Goal: Contribute content: Contribute content

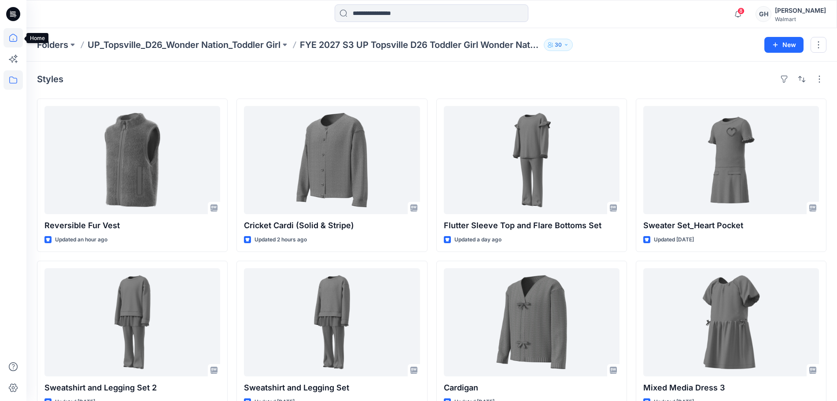
click at [8, 37] on icon at bounding box center [13, 37] width 19 height 19
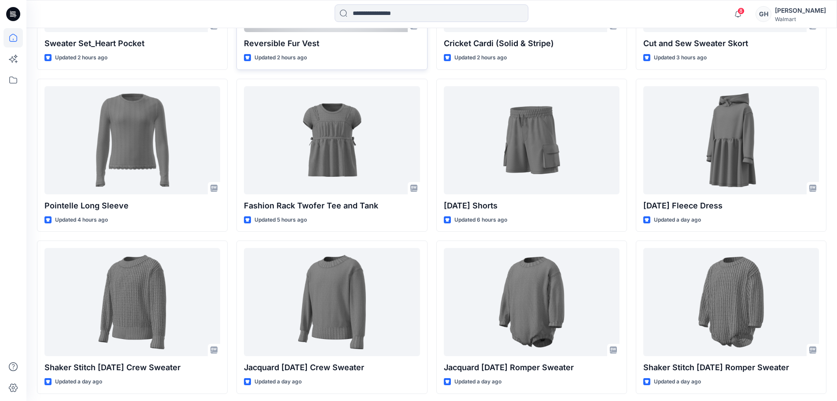
scroll to position [398, 0]
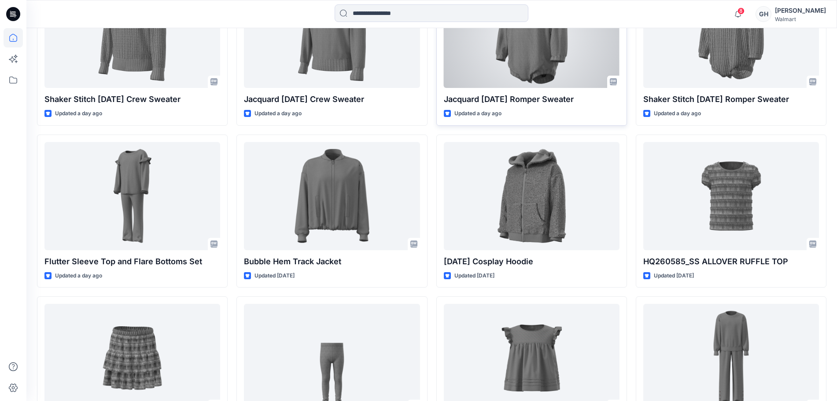
scroll to position [880, 0]
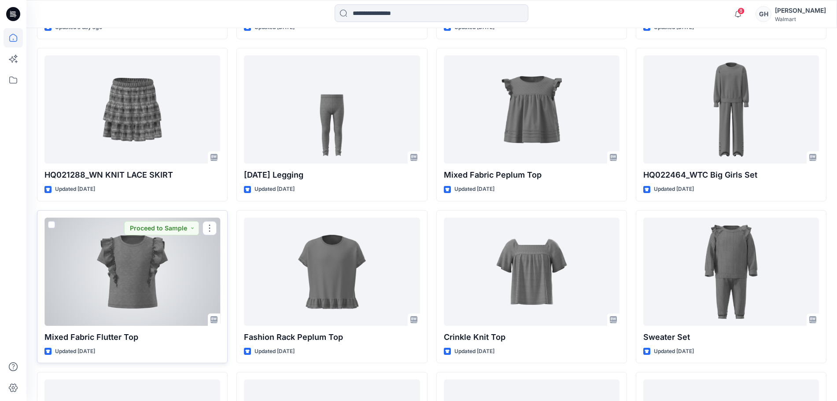
click at [125, 297] on div at bounding box center [132, 272] width 176 height 108
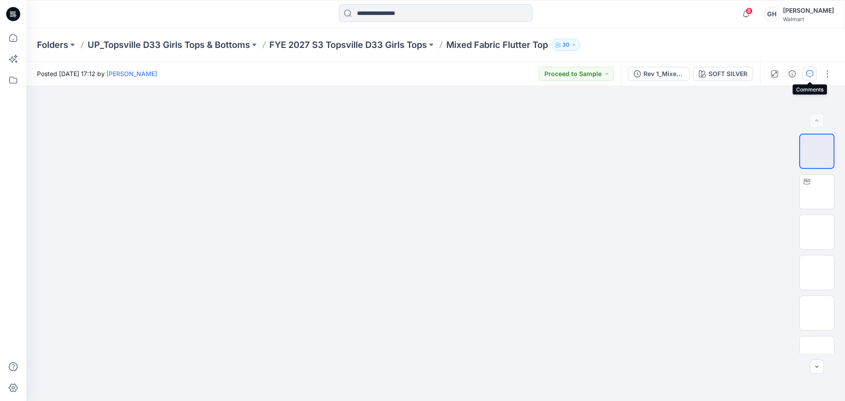
click at [807, 76] on icon "button" at bounding box center [809, 73] width 7 height 7
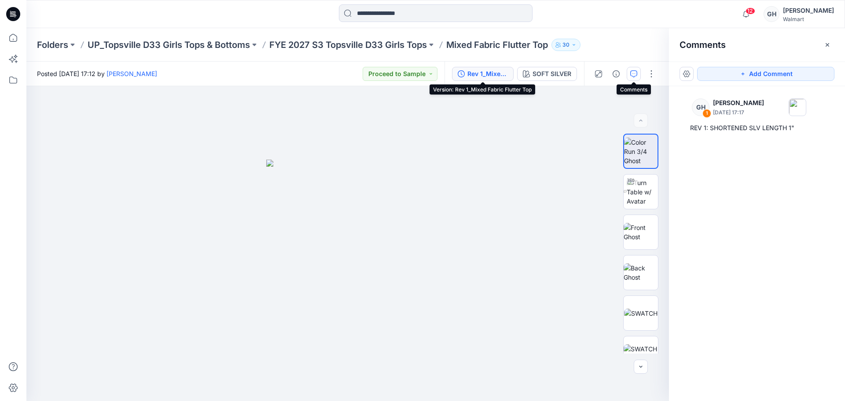
click at [462, 71] on icon "button" at bounding box center [461, 73] width 7 height 7
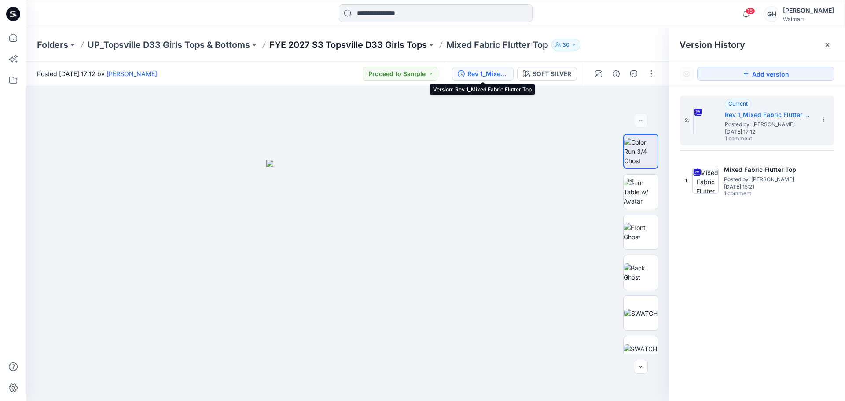
click at [331, 41] on p "FYE 2027 S3 Topsville D33 Girls Tops" at bounding box center [348, 45] width 158 height 12
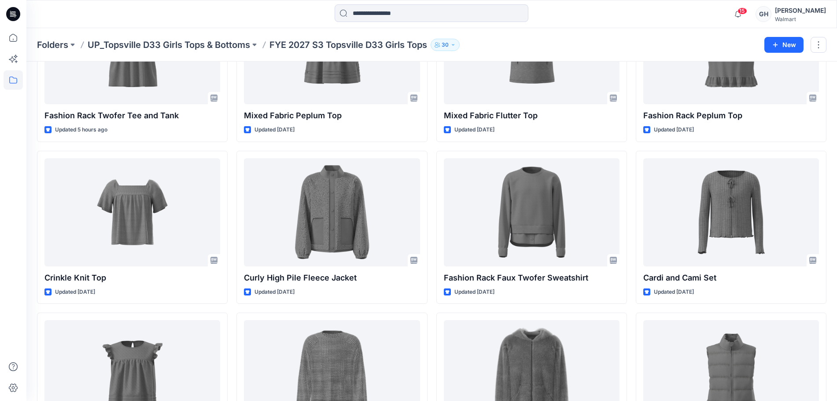
scroll to position [217, 0]
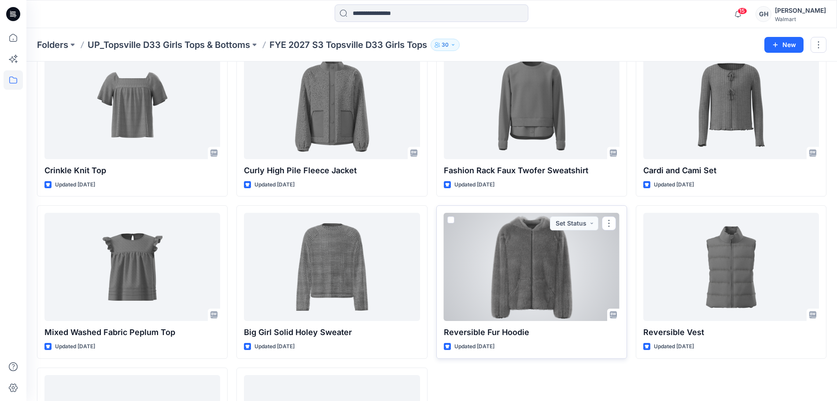
click at [556, 257] on div at bounding box center [532, 267] width 176 height 108
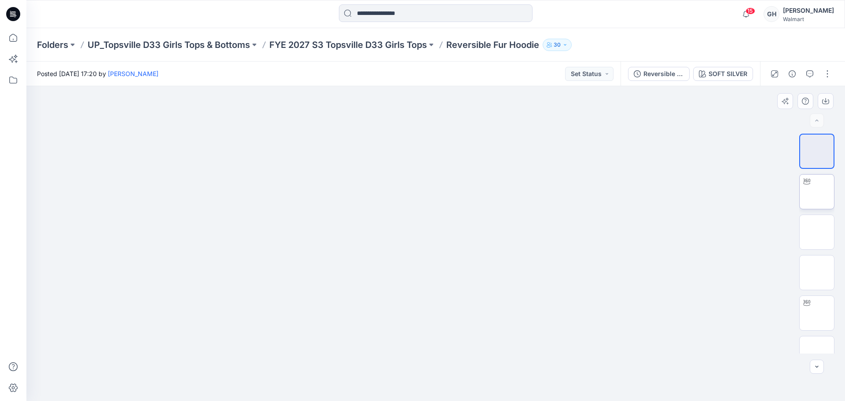
click at [817, 192] on img at bounding box center [817, 192] width 0 height 0
click at [817, 313] on img at bounding box center [817, 313] width 0 height 0
drag, startPoint x: 817, startPoint y: 178, endPoint x: 818, endPoint y: 183, distance: 4.4
click at [817, 189] on img at bounding box center [817, 189] width 0 height 0
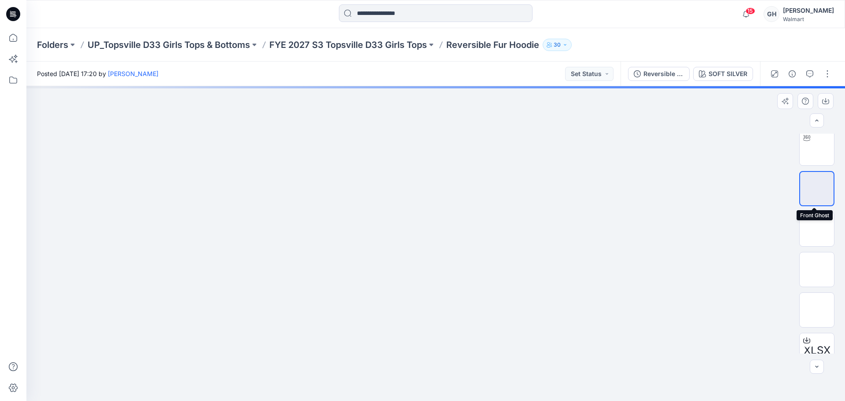
scroll to position [165, 0]
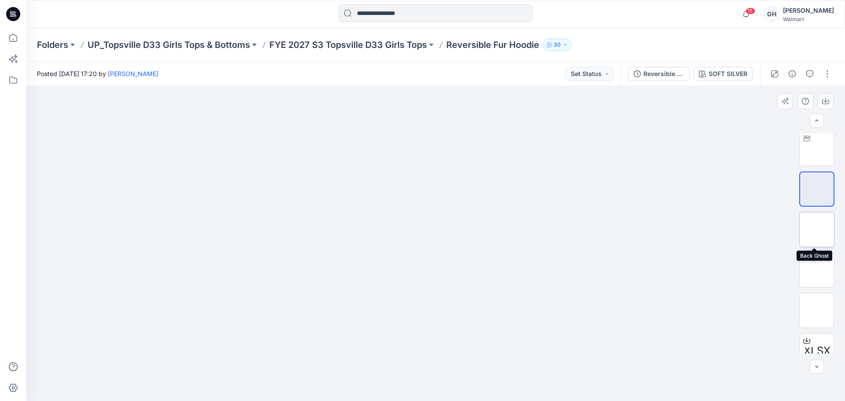
click at [817, 230] on img at bounding box center [817, 230] width 0 height 0
click at [821, 74] on button "button" at bounding box center [827, 74] width 14 height 14
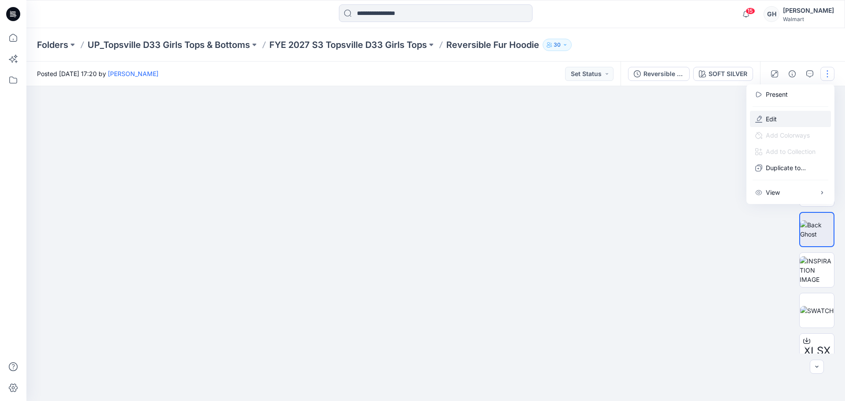
click at [770, 117] on p "Edit" at bounding box center [771, 118] width 11 height 9
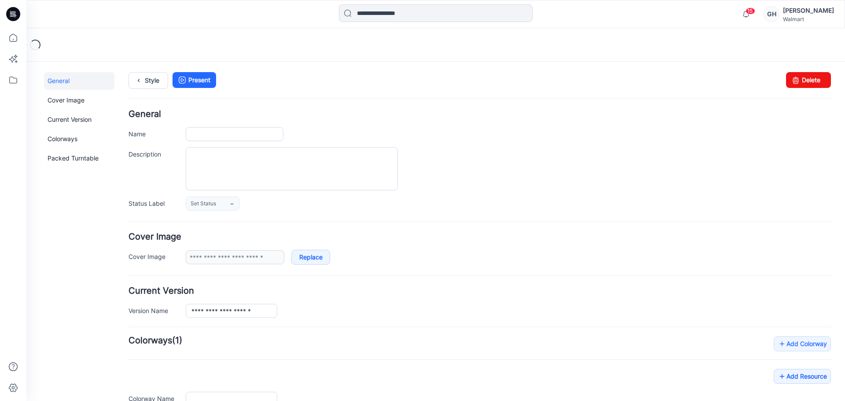
type input "**********"
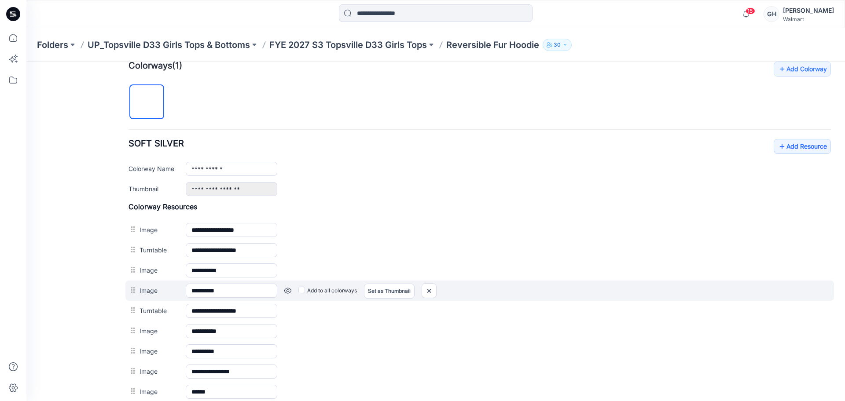
scroll to position [330, 0]
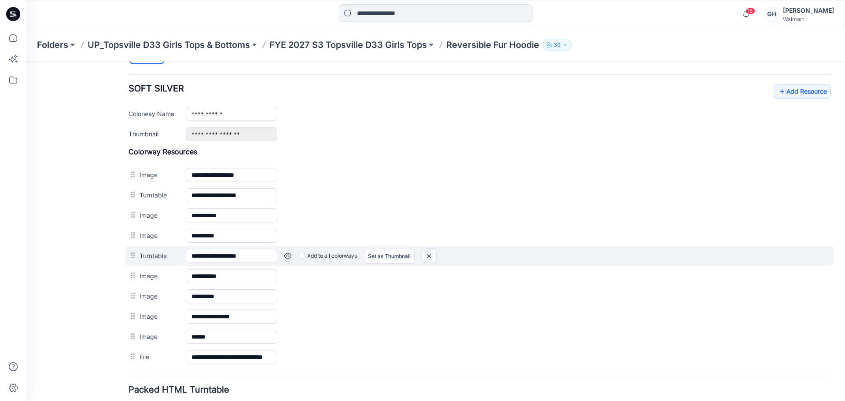
click at [426, 258] on img at bounding box center [429, 256] width 14 height 15
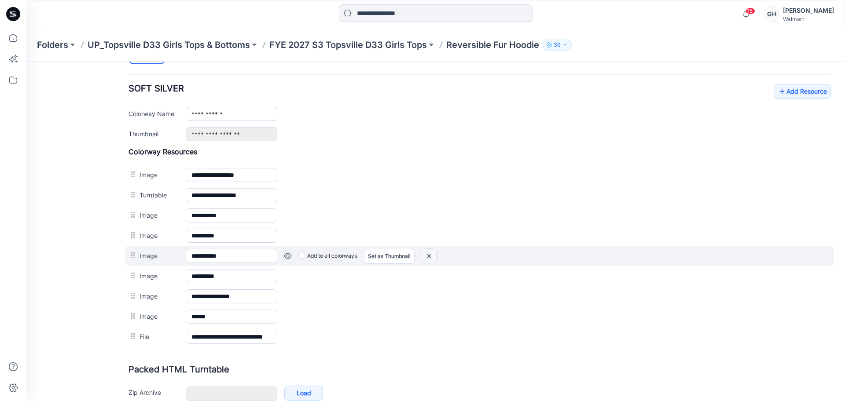
drag, startPoint x: 427, startPoint y: 255, endPoint x: 495, endPoint y: 115, distance: 155.3
click at [427, 255] on img at bounding box center [429, 256] width 14 height 15
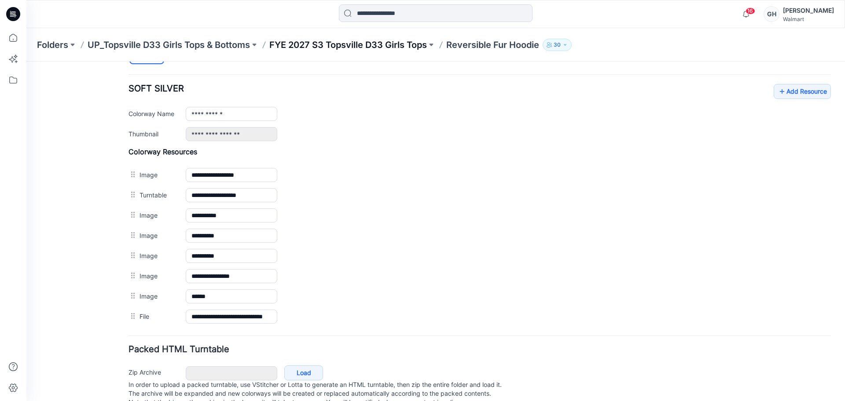
click at [371, 40] on p "FYE 2027 S3 Topsville D33 Girls Tops" at bounding box center [348, 45] width 158 height 12
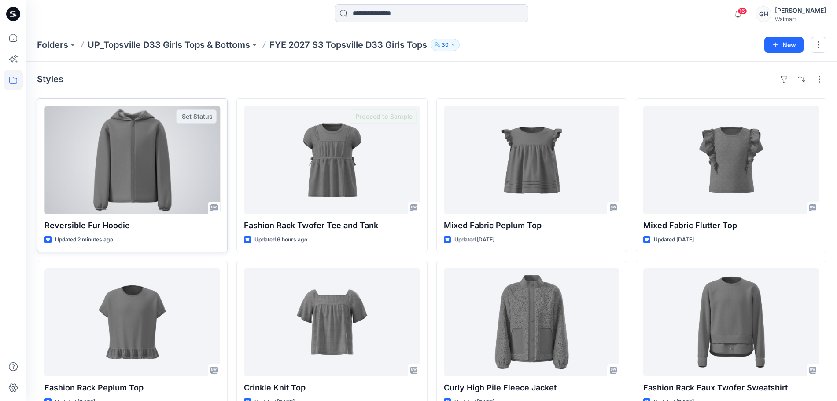
click at [148, 198] on div at bounding box center [132, 160] width 176 height 108
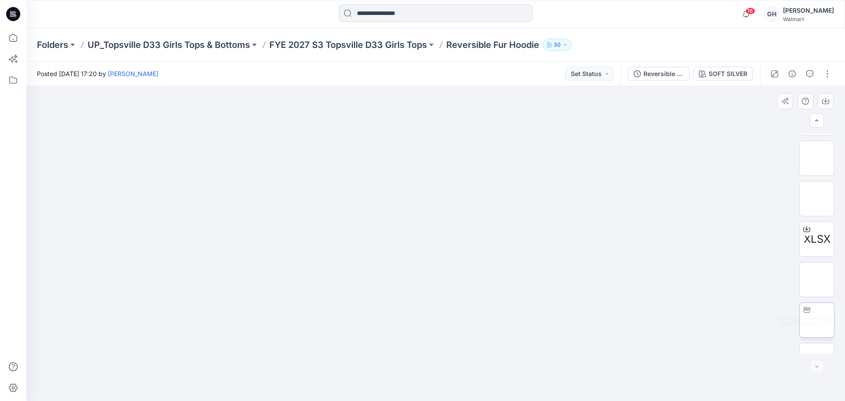
scroll to position [220, 0]
click at [817, 296] on img at bounding box center [817, 296] width 0 height 0
click at [817, 255] on img at bounding box center [817, 255] width 0 height 0
click at [829, 76] on button "button" at bounding box center [827, 74] width 14 height 14
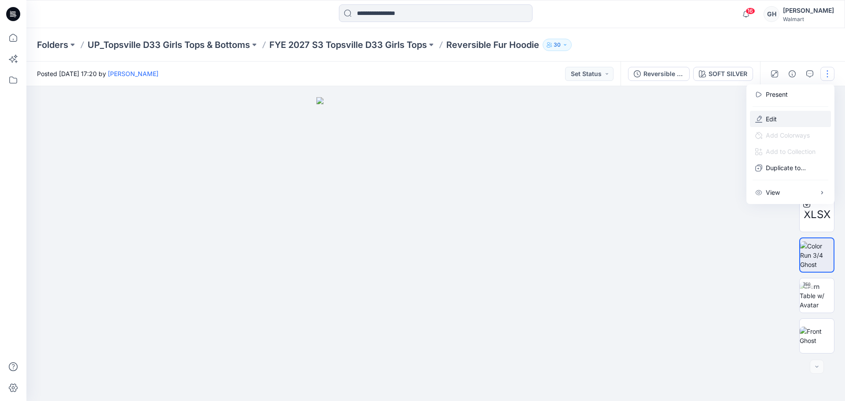
click at [773, 123] on p "Edit" at bounding box center [771, 118] width 11 height 9
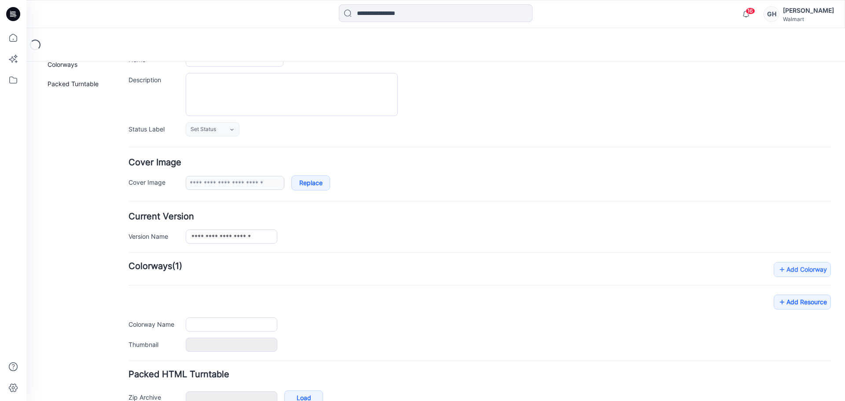
type input "**********"
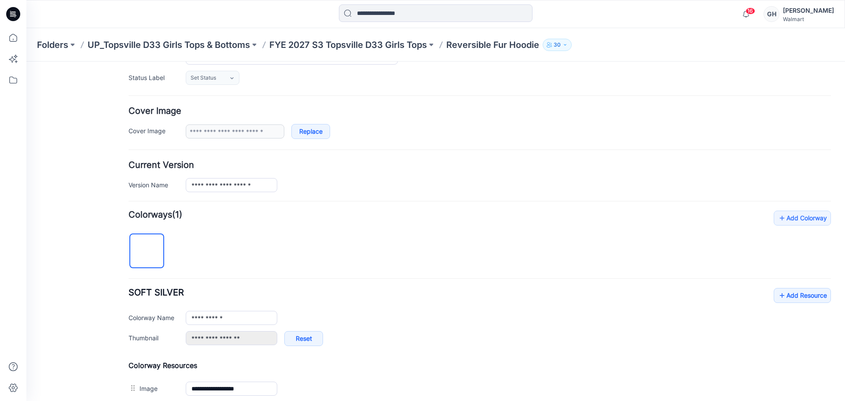
scroll to position [346, 0]
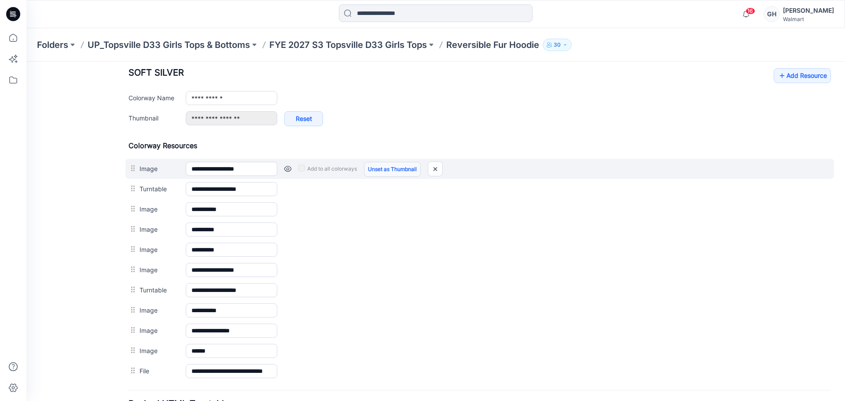
click at [371, 165] on link "Unset as Thumbnail" at bounding box center [392, 169] width 57 height 15
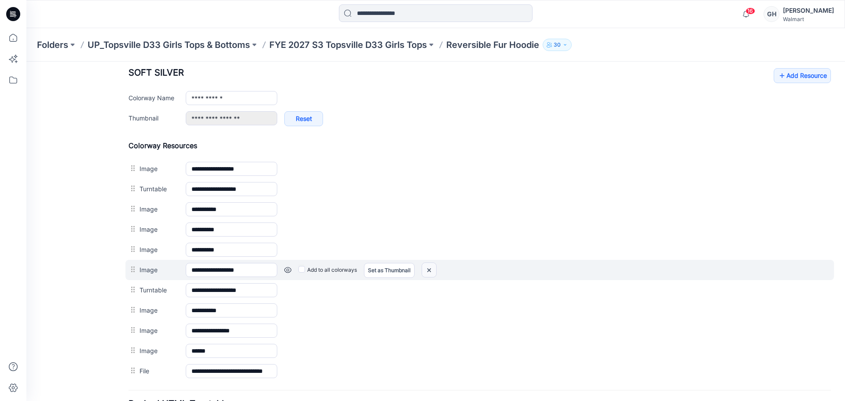
click at [427, 272] on img at bounding box center [429, 270] width 14 height 15
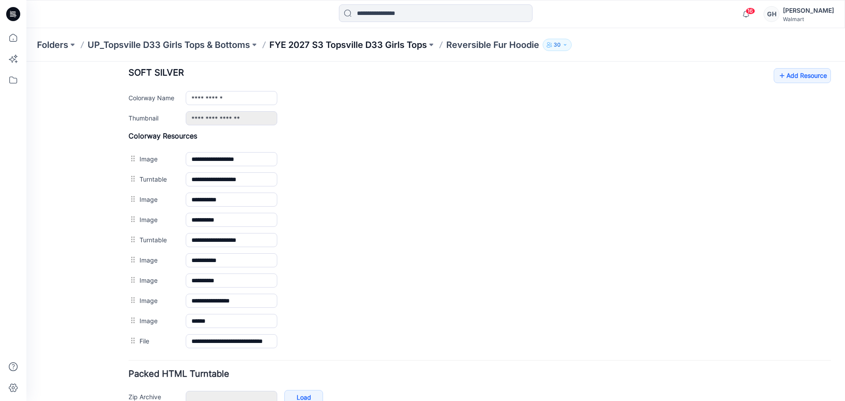
click at [374, 46] on p "FYE 2027 S3 Topsville D33 Girls Tops" at bounding box center [348, 45] width 158 height 12
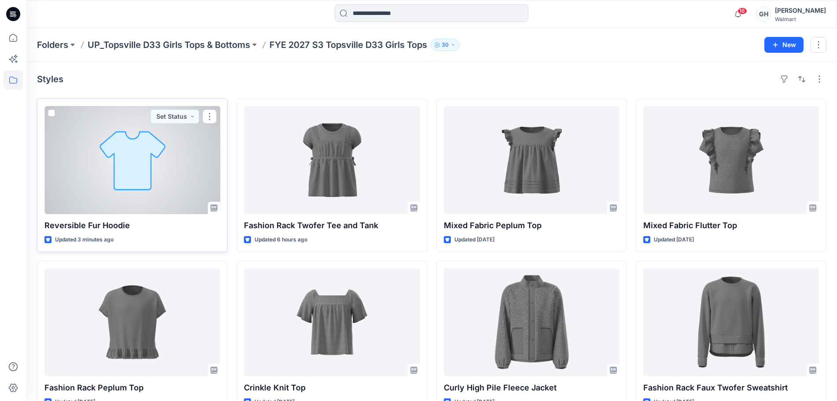
click at [143, 177] on div at bounding box center [132, 160] width 176 height 108
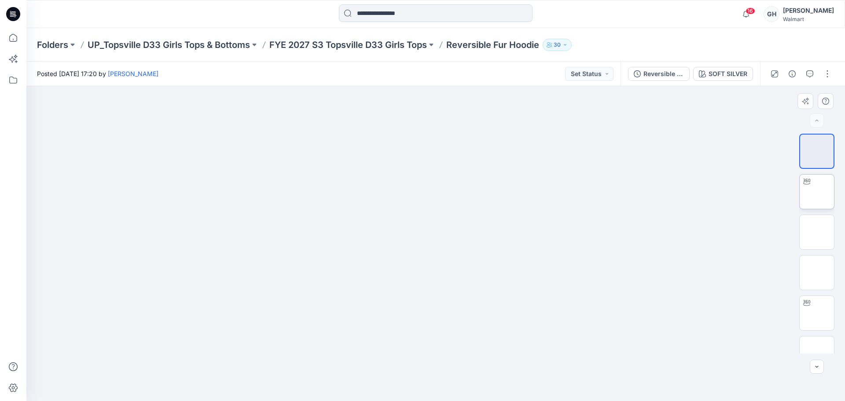
click at [817, 192] on img at bounding box center [817, 192] width 0 height 0
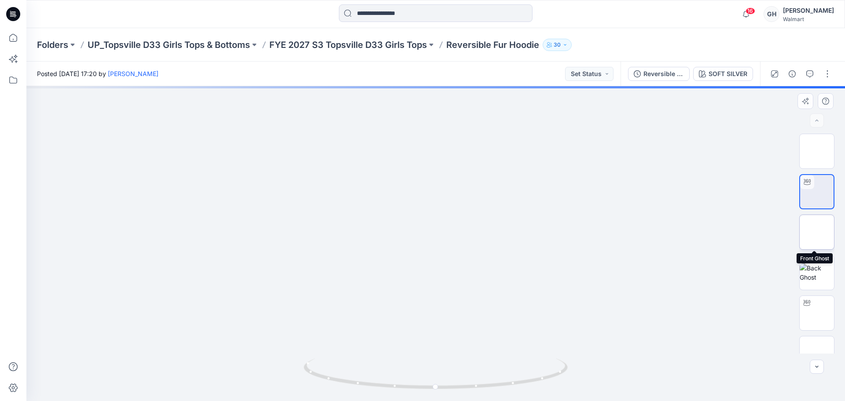
click at [817, 232] on img at bounding box center [817, 232] width 0 height 0
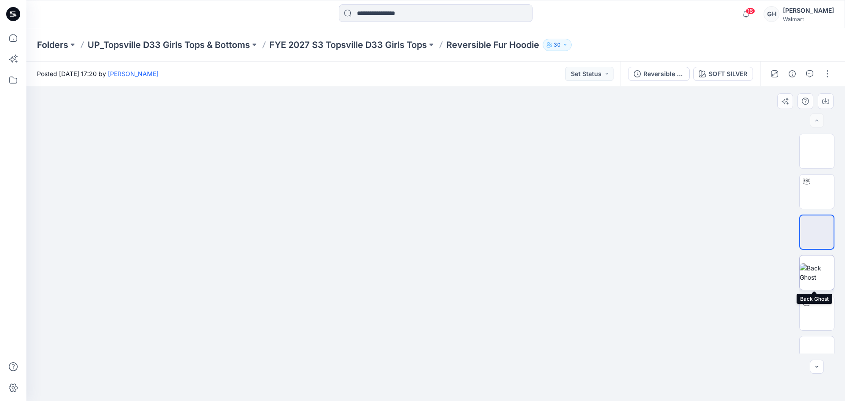
click at [811, 278] on img at bounding box center [817, 273] width 34 height 18
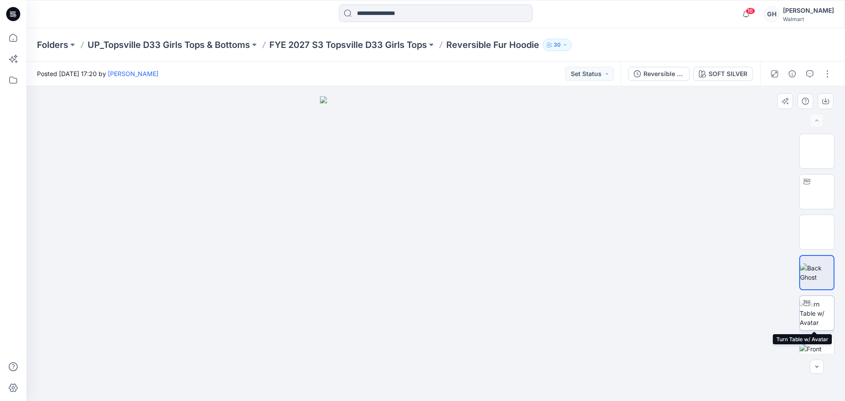
click at [815, 309] on img at bounding box center [817, 314] width 34 height 28
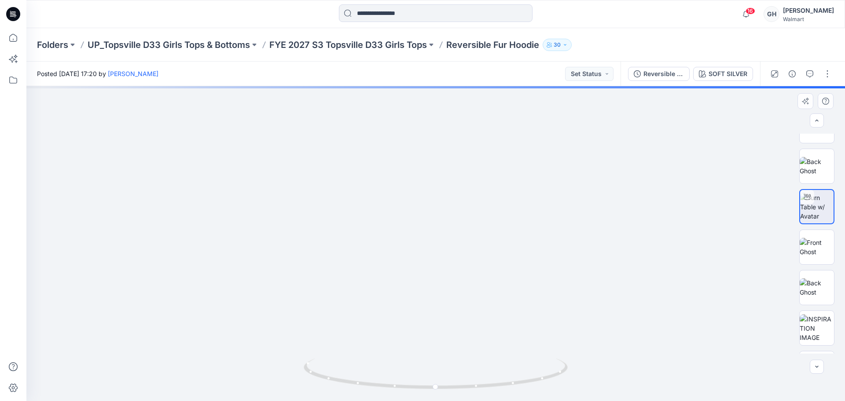
scroll to position [165, 0]
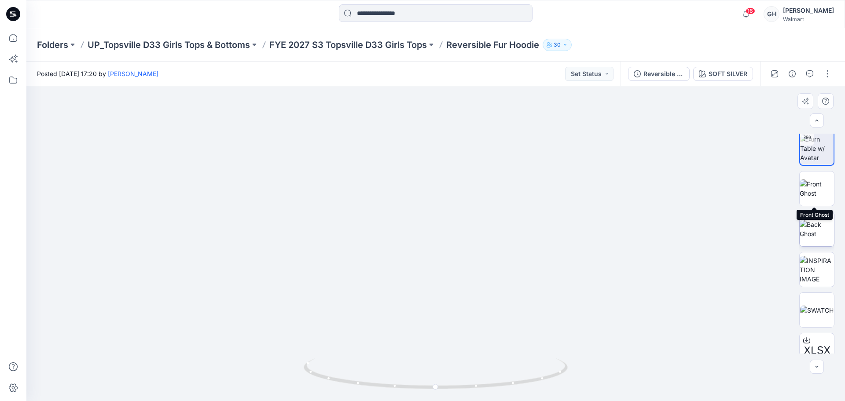
drag, startPoint x: 823, startPoint y: 187, endPoint x: 821, endPoint y: 231, distance: 44.1
click at [823, 192] on img at bounding box center [817, 189] width 34 height 18
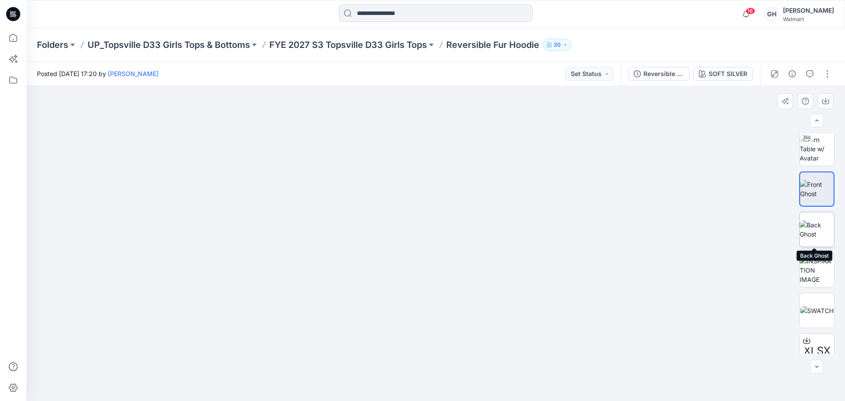
click at [821, 231] on img at bounding box center [817, 229] width 34 height 18
click at [818, 73] on div at bounding box center [800, 74] width 81 height 25
click at [828, 73] on button "button" at bounding box center [827, 74] width 14 height 14
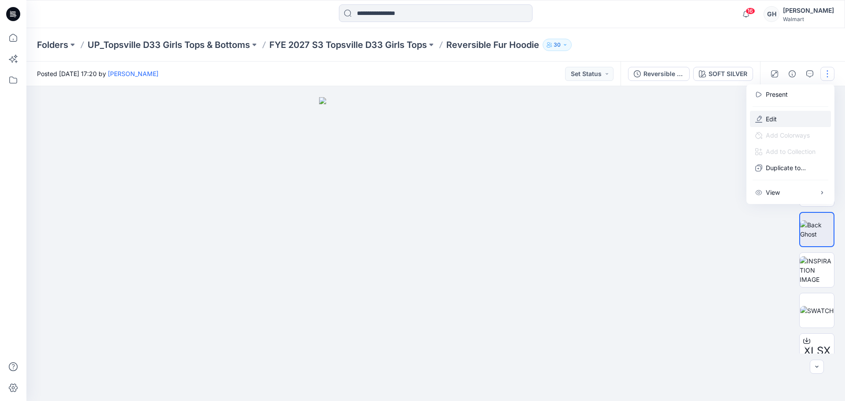
click at [761, 117] on icon "button" at bounding box center [758, 119] width 7 height 7
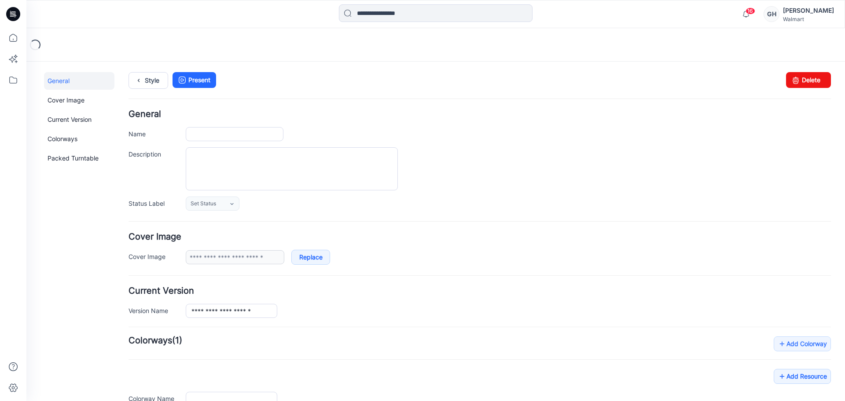
type input "**********"
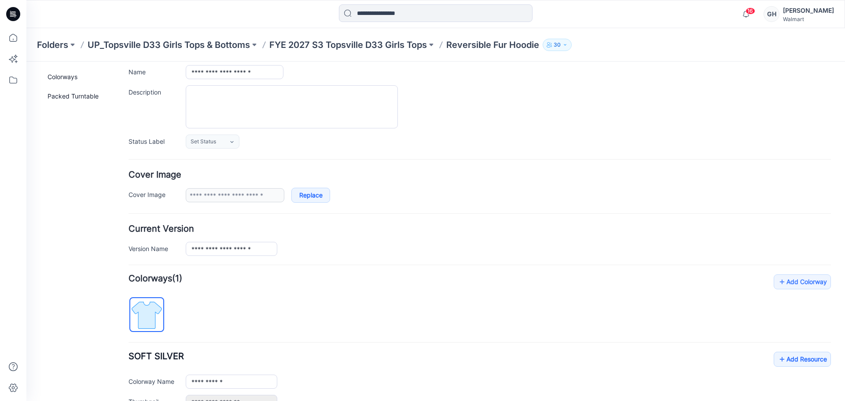
scroll to position [165, 0]
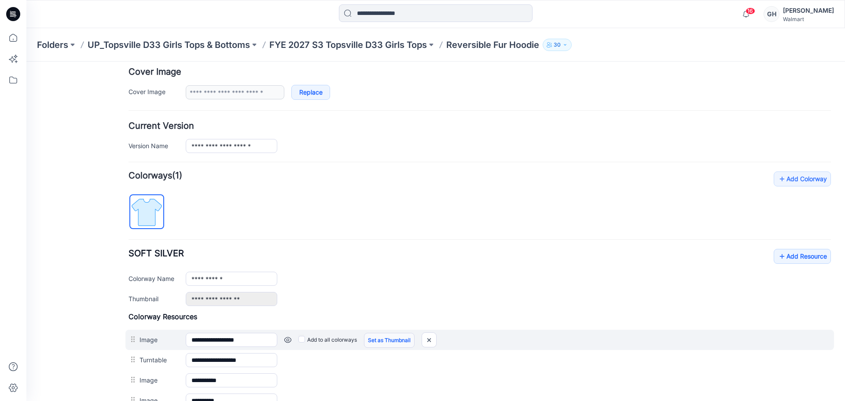
click at [381, 340] on link "Set as Thumbnail" at bounding box center [389, 340] width 51 height 15
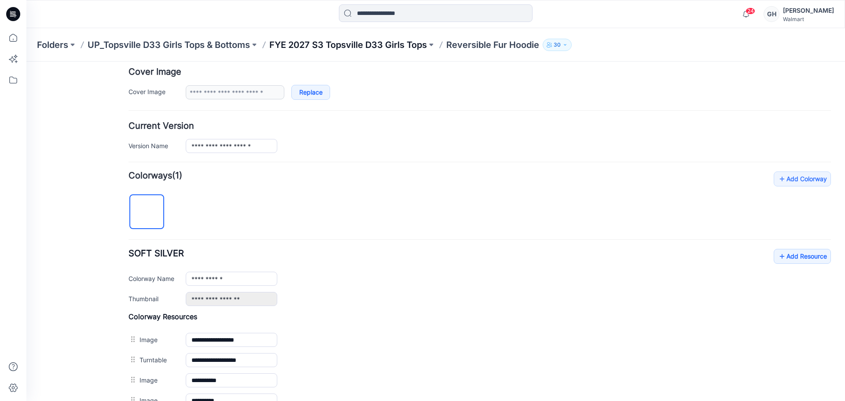
click at [354, 43] on p "FYE 2027 S3 Topsville D33 Girls Tops" at bounding box center [348, 45] width 158 height 12
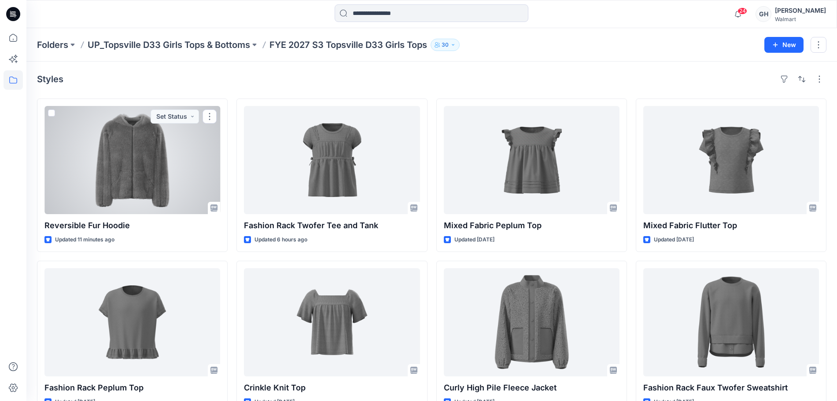
click at [171, 154] on div at bounding box center [132, 160] width 176 height 108
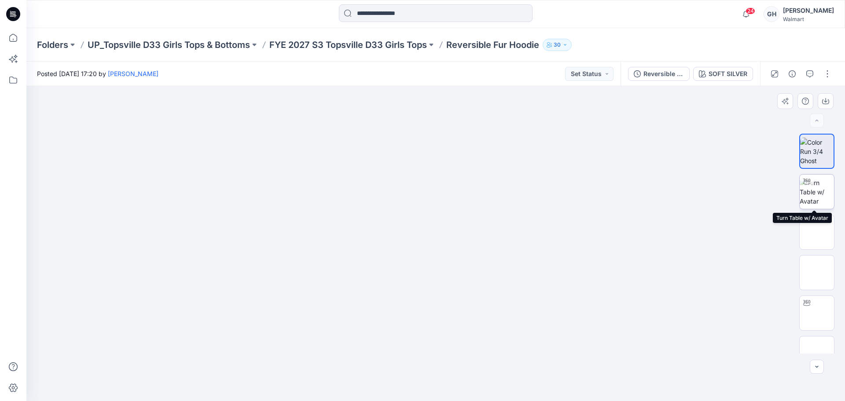
click at [822, 187] on img at bounding box center [817, 192] width 34 height 28
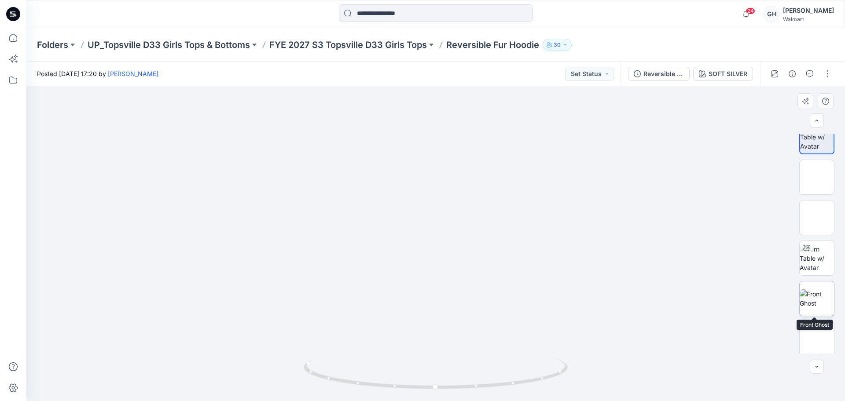
click at [818, 290] on img at bounding box center [817, 299] width 34 height 18
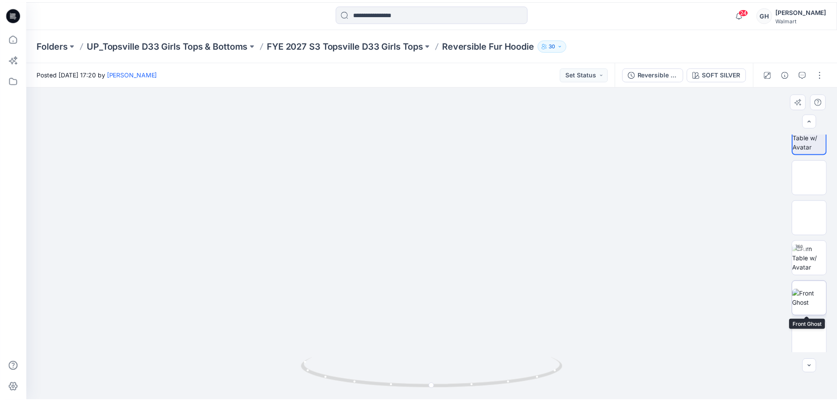
scroll to position [55, 0]
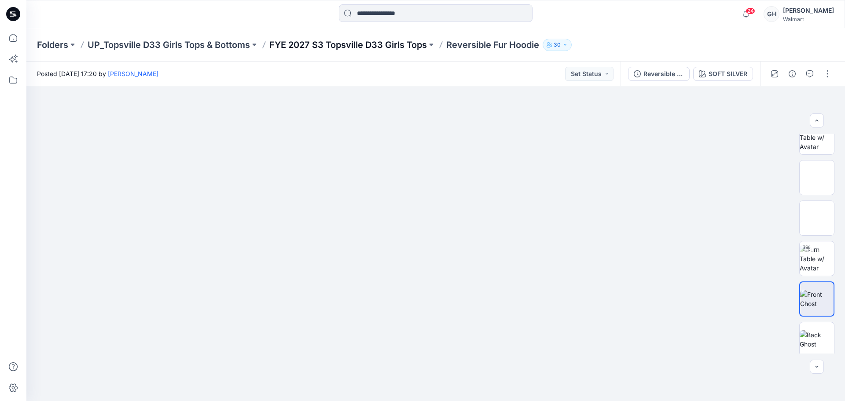
click at [348, 49] on p "FYE 2027 S3 Topsville D33 Girls Tops" at bounding box center [348, 45] width 158 height 12
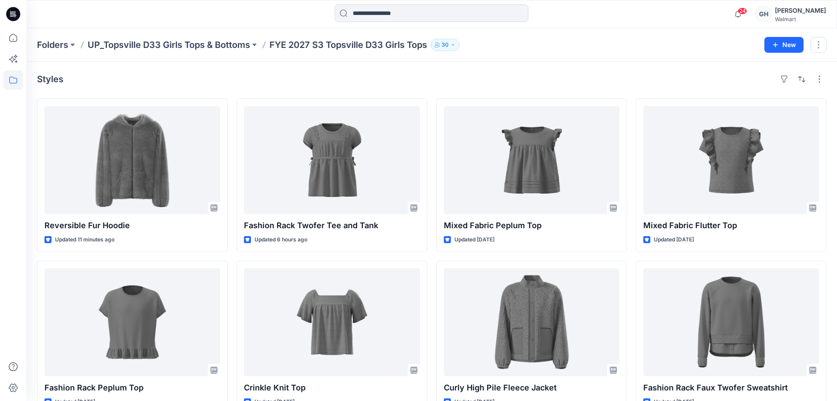
click at [349, 45] on p "FYE 2027 S3 Topsville D33 Girls Tops" at bounding box center [348, 45] width 158 height 12
drag, startPoint x: 14, startPoint y: 32, endPoint x: 356, endPoint y: 18, distance: 342.2
click at [13, 32] on icon at bounding box center [13, 37] width 19 height 19
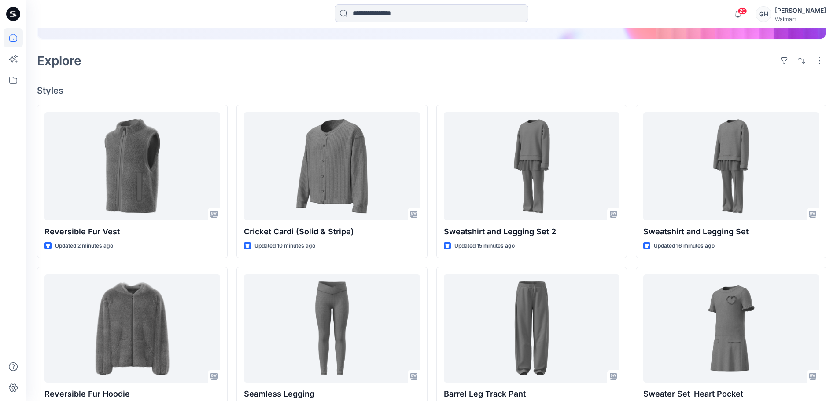
scroll to position [220, 0]
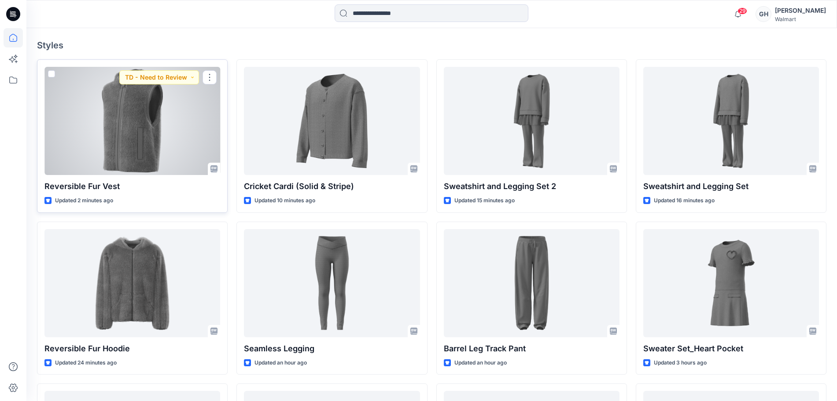
click at [146, 157] on div at bounding box center [132, 121] width 176 height 108
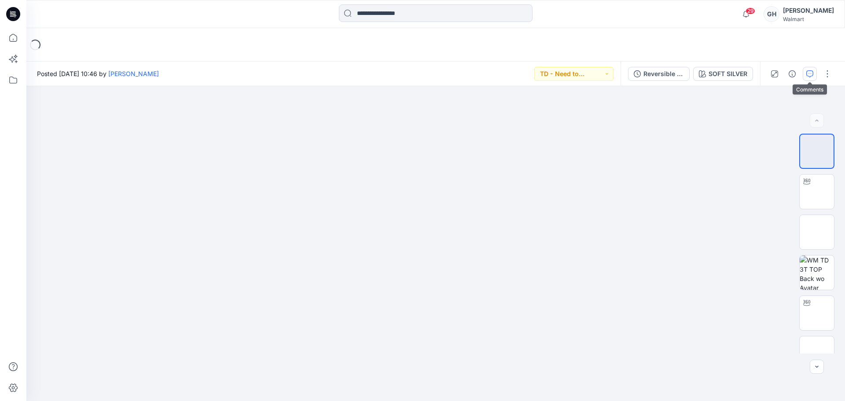
click at [804, 72] on button "button" at bounding box center [810, 74] width 14 height 14
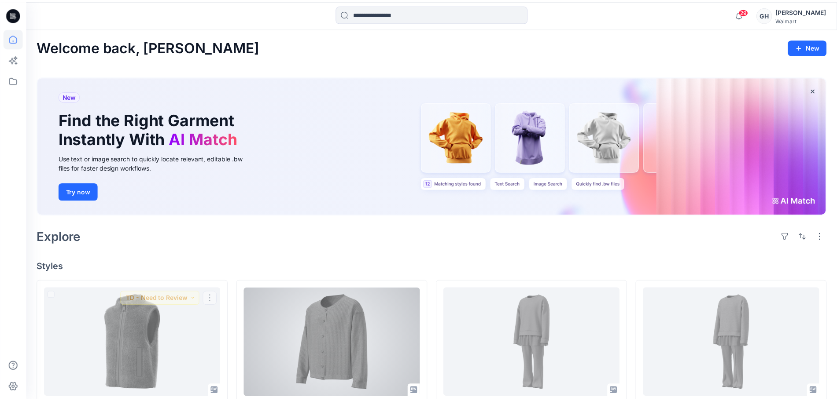
scroll to position [220, 0]
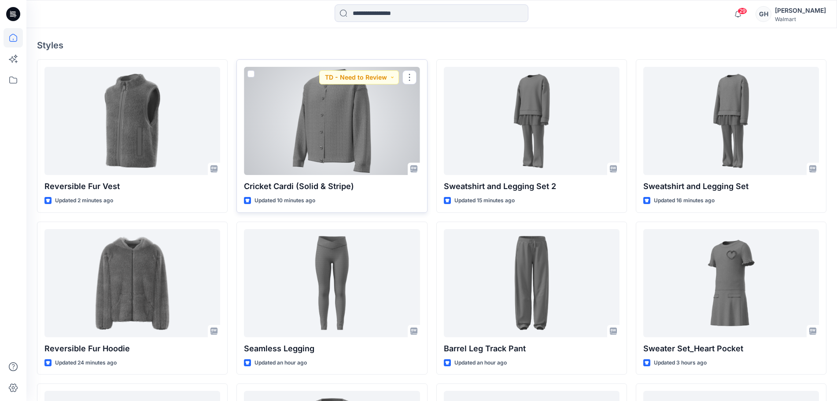
click at [340, 127] on div at bounding box center [332, 121] width 176 height 108
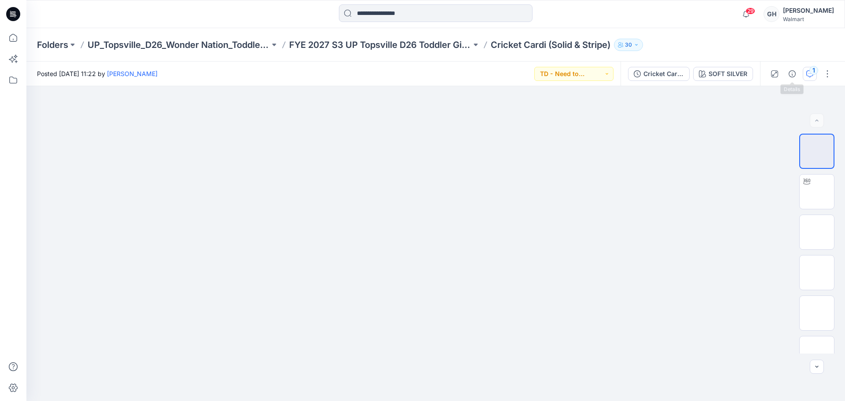
click at [807, 75] on icon "button" at bounding box center [809, 73] width 7 height 7
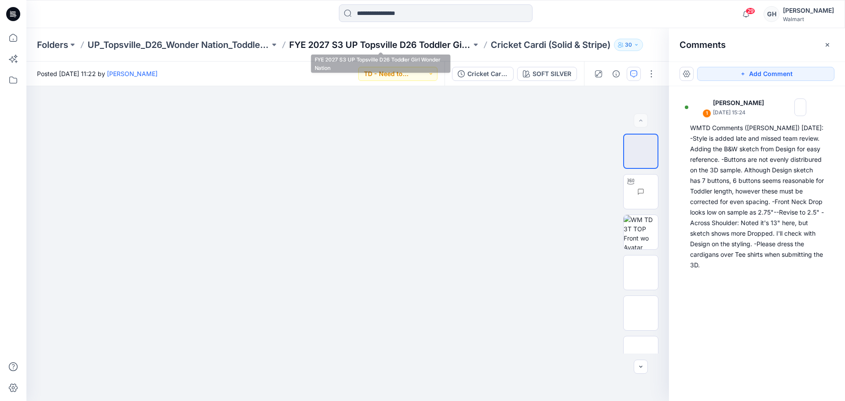
click at [415, 48] on p "FYE 2027 S3 UP Topsville D26 Toddler Girl Wonder Nation" at bounding box center [380, 45] width 182 height 12
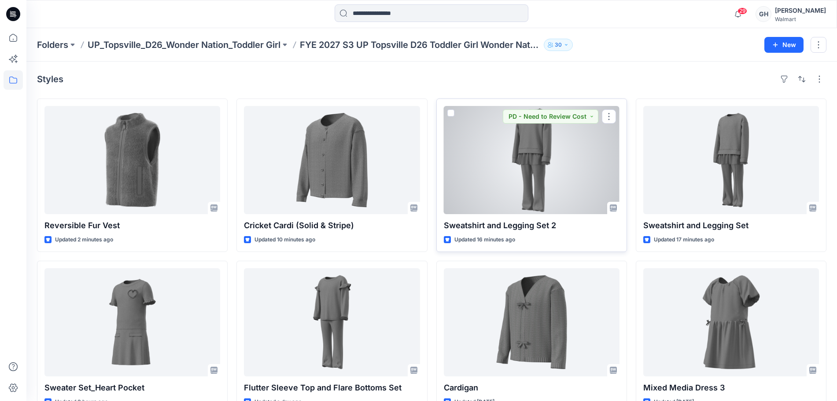
click at [561, 187] on div at bounding box center [532, 160] width 176 height 108
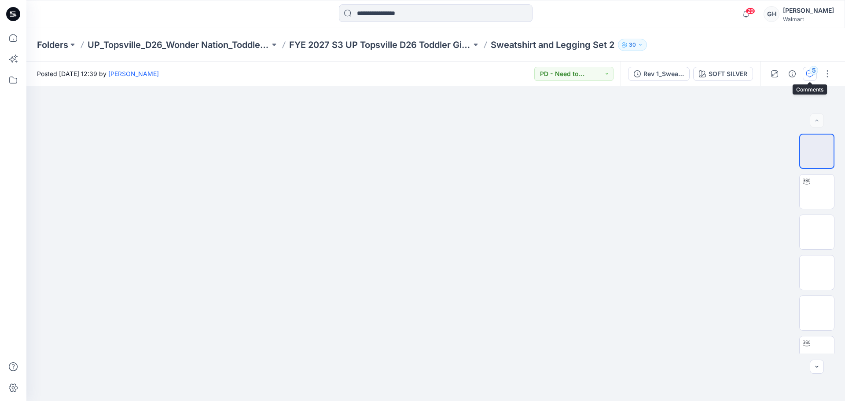
click at [804, 70] on button "5" at bounding box center [810, 74] width 14 height 14
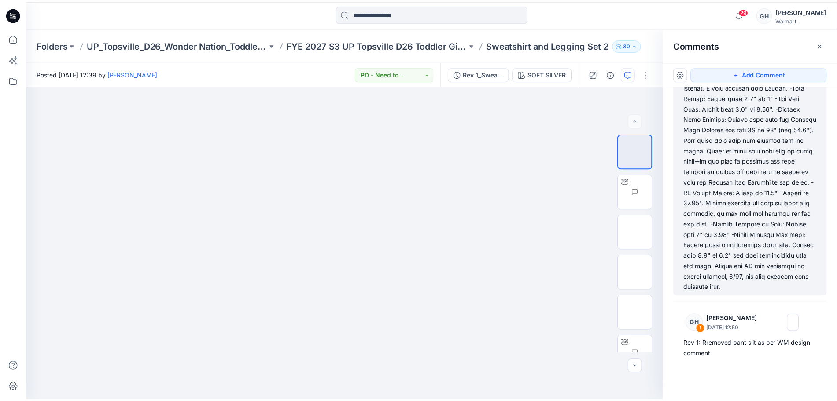
scroll to position [583, 0]
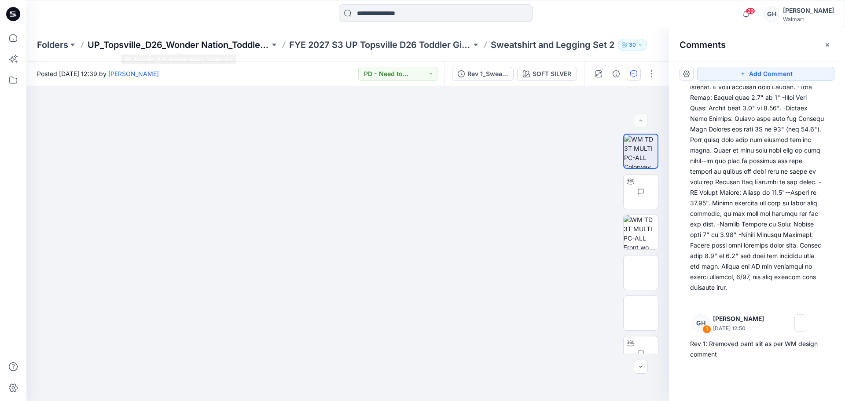
click at [176, 49] on p "UP_Topsville_D26_Wonder Nation_Toddler Girl" at bounding box center [179, 45] width 182 height 12
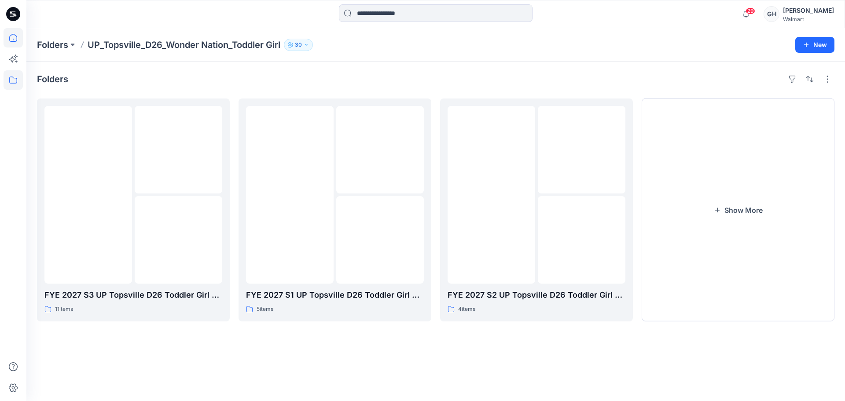
click at [18, 33] on icon at bounding box center [13, 37] width 19 height 19
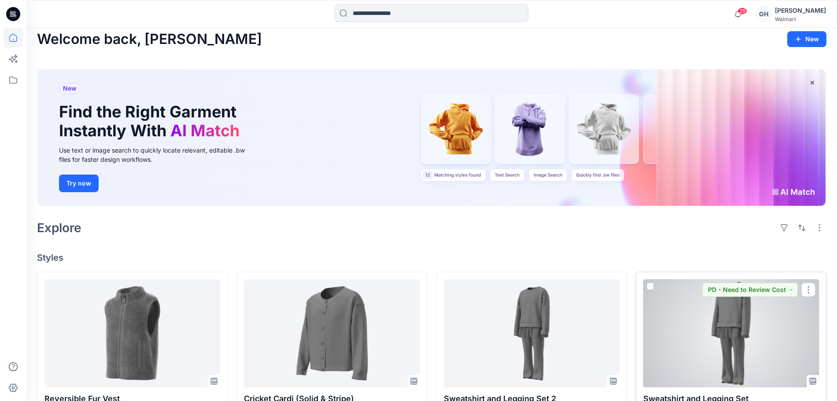
scroll to position [220, 0]
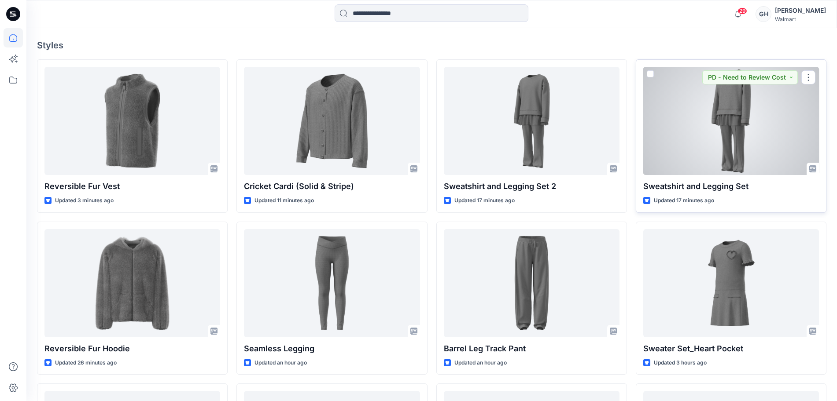
click at [786, 148] on div at bounding box center [731, 121] width 176 height 108
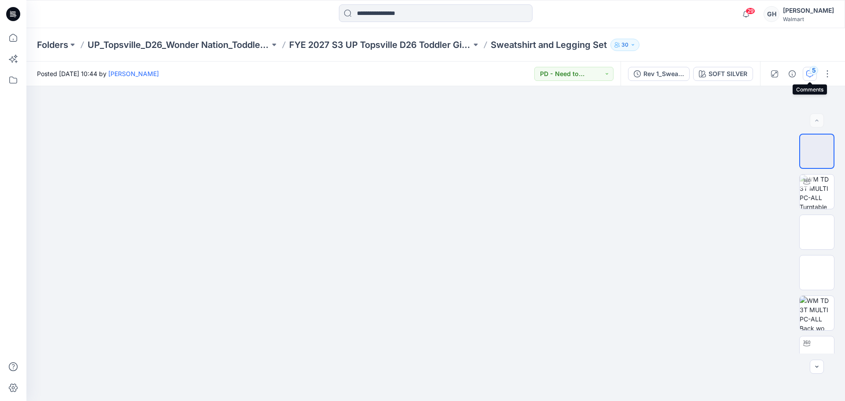
click at [811, 73] on div "5" at bounding box center [813, 70] width 9 height 9
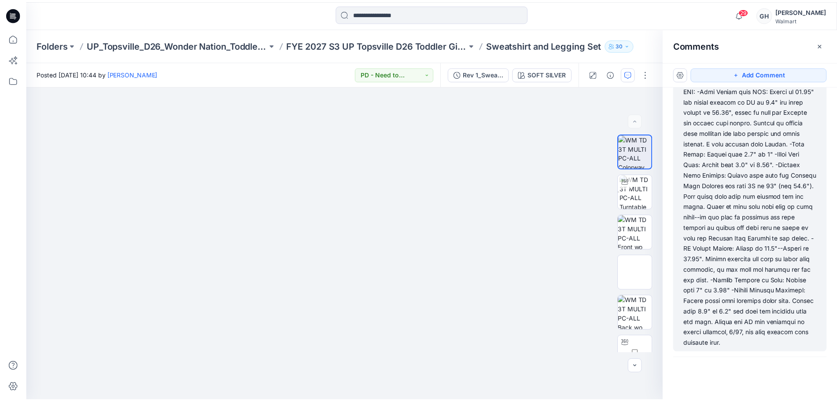
scroll to position [594, 0]
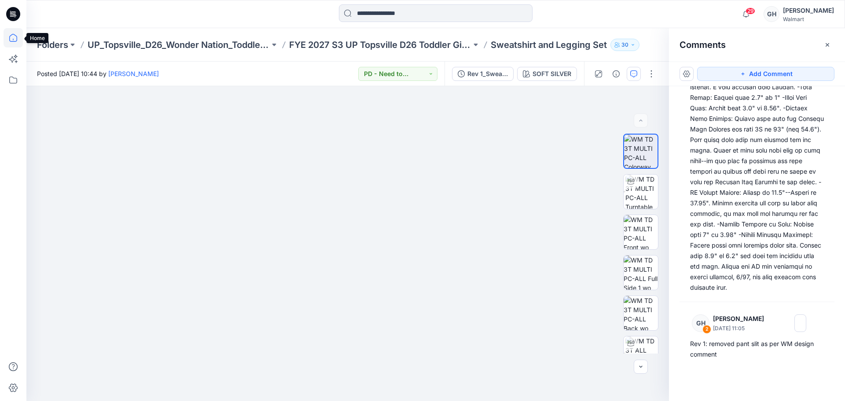
click at [11, 36] on icon at bounding box center [13, 37] width 19 height 19
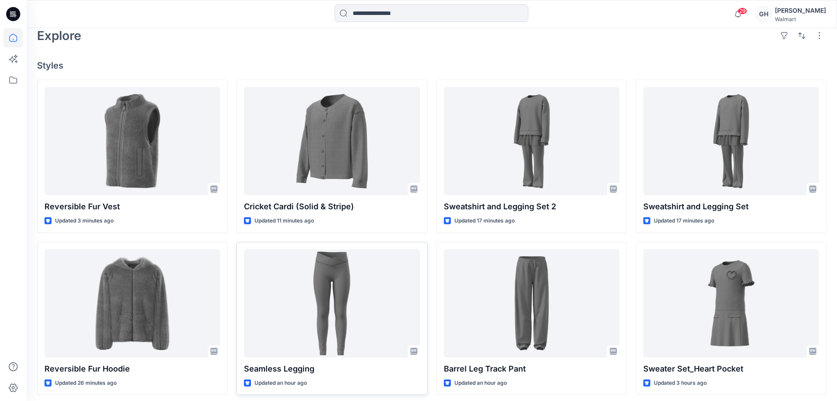
scroll to position [220, 0]
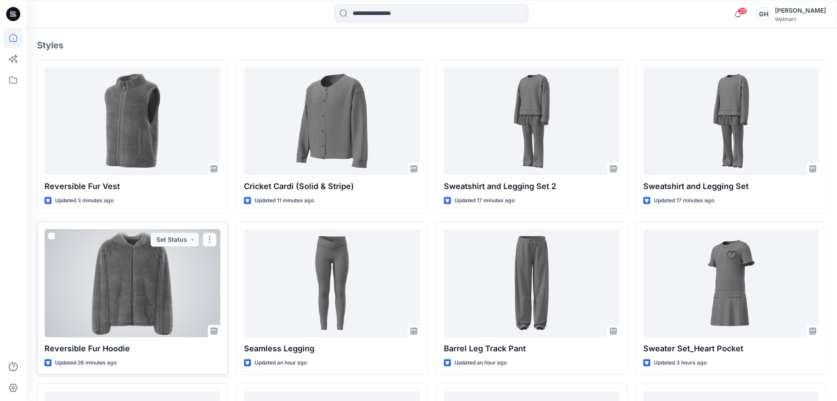
click at [160, 309] on div at bounding box center [132, 283] width 176 height 108
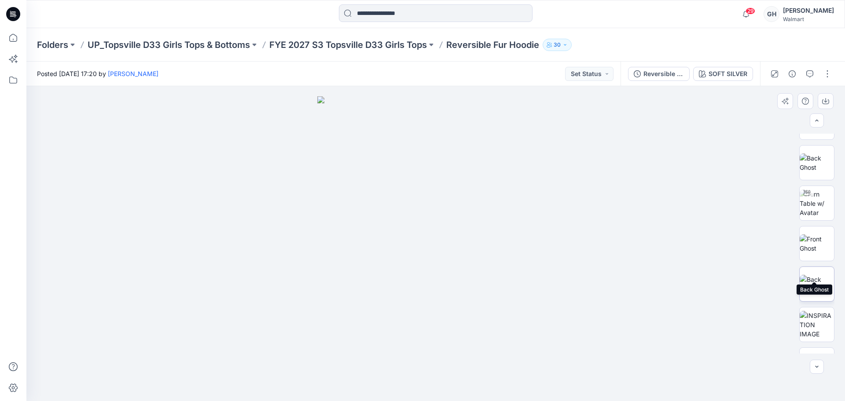
scroll to position [180, 0]
click at [802, 72] on div at bounding box center [800, 74] width 81 height 25
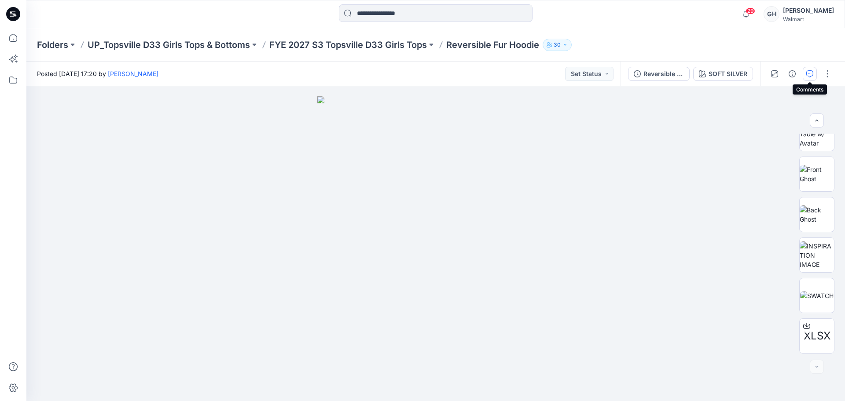
click at [805, 73] on button "button" at bounding box center [810, 74] width 14 height 14
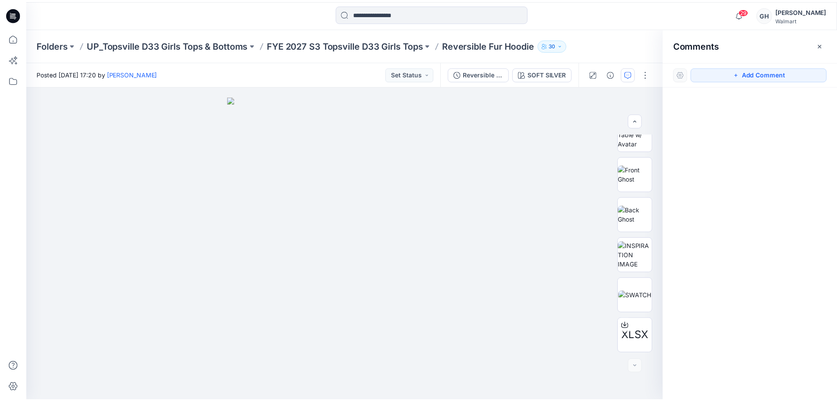
scroll to position [220, 0]
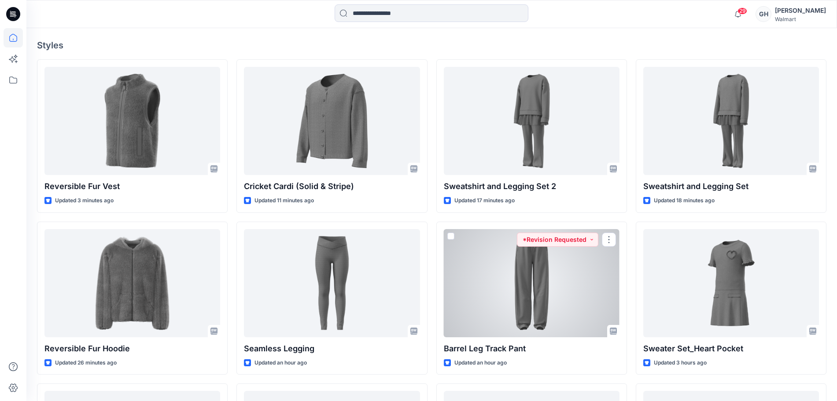
drag, startPoint x: 542, startPoint y: 304, endPoint x: 552, endPoint y: 299, distance: 11.0
click at [542, 304] on div at bounding box center [532, 283] width 176 height 108
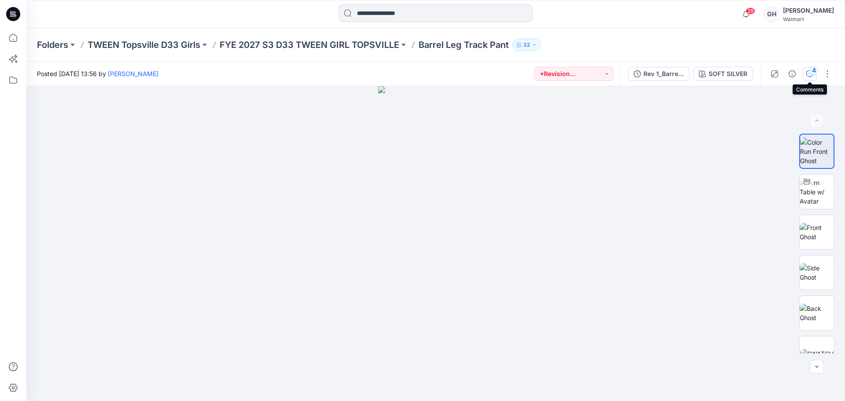
click at [814, 75] on div "4" at bounding box center [813, 70] width 9 height 9
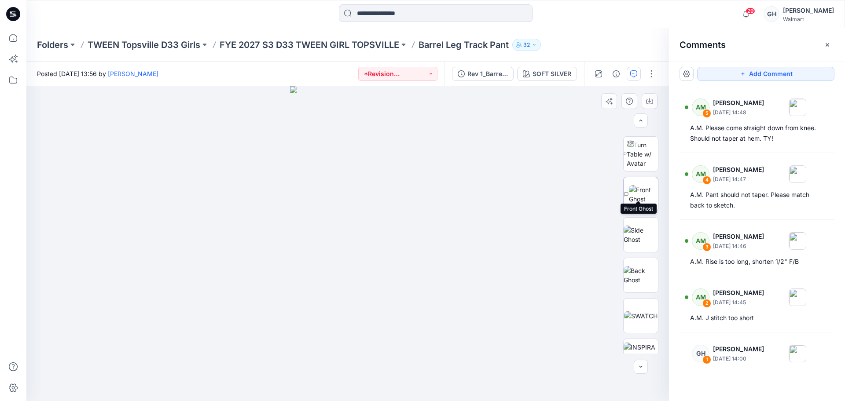
scroll to position [55, 0]
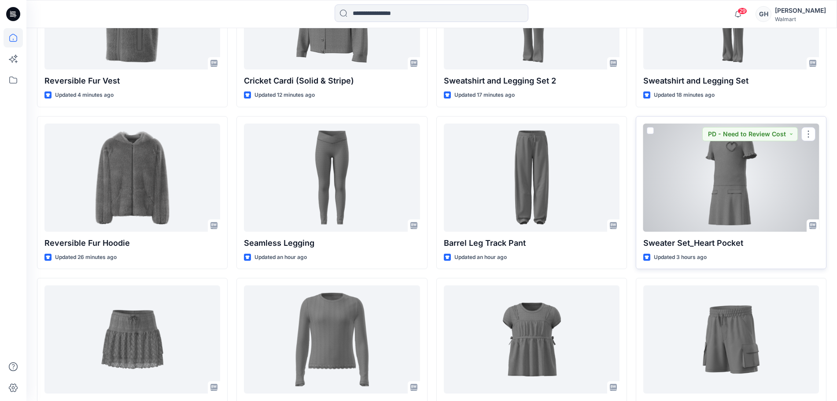
scroll to position [398, 0]
